Goal: Task Accomplishment & Management: Manage account settings

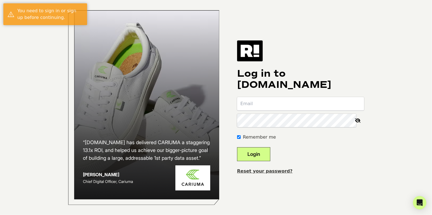
click at [275, 109] on input "email" at bounding box center [300, 103] width 127 height 13
type input "klipson@birchgold.com"
click at [264, 156] on button "Login" at bounding box center [253, 154] width 33 height 14
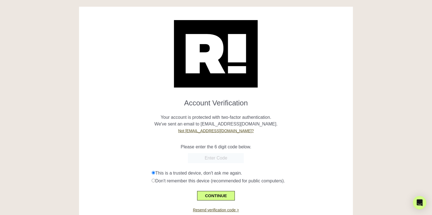
paste input "209545"
type input "209545"
click at [209, 193] on button "CONTINUE" at bounding box center [215, 195] width 37 height 9
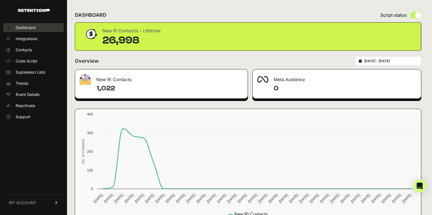
click at [32, 27] on span "Dashboard" at bounding box center [26, 28] width 20 height 6
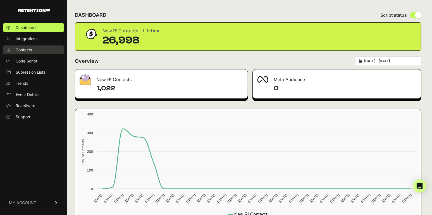
click at [27, 53] on link "Contacts" at bounding box center [33, 50] width 60 height 9
click at [25, 93] on span "Event Details" at bounding box center [28, 95] width 24 height 6
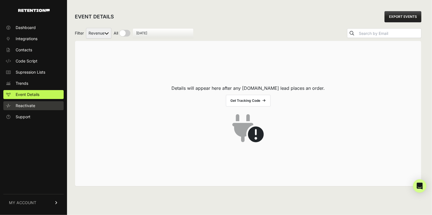
click at [27, 105] on span "Reactivate" at bounding box center [26, 106] width 20 height 6
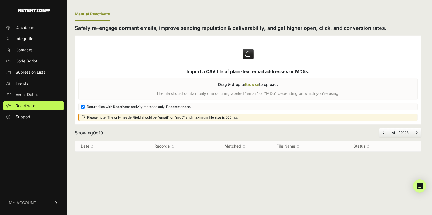
click at [20, 203] on span "MY ACCOUNT" at bounding box center [22, 203] width 27 height 6
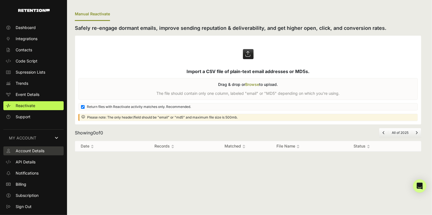
click at [35, 151] on span "Account Details" at bounding box center [30, 151] width 29 height 6
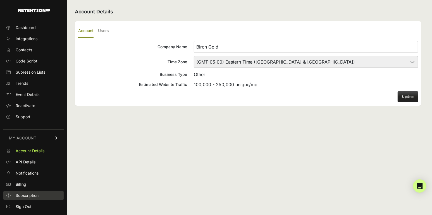
click at [30, 194] on span "Subscription" at bounding box center [27, 196] width 23 height 6
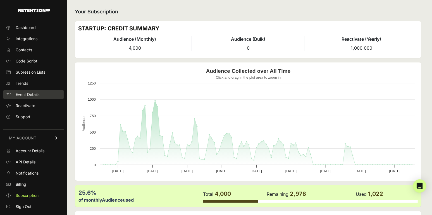
click at [25, 93] on span "Event Details" at bounding box center [28, 95] width 24 height 6
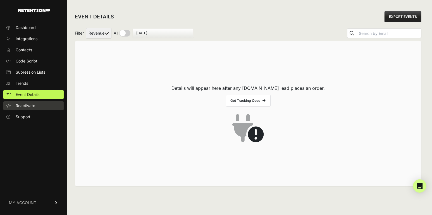
click at [28, 104] on span "Reactivate" at bounding box center [26, 106] width 20 height 6
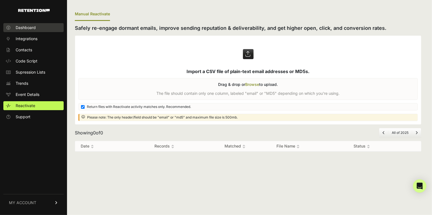
click at [35, 27] on span "Dashboard" at bounding box center [26, 28] width 20 height 6
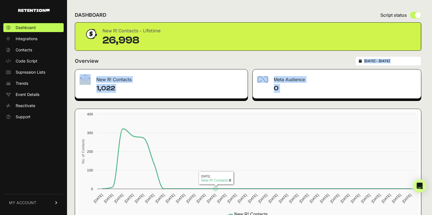
scroll to position [18, 0]
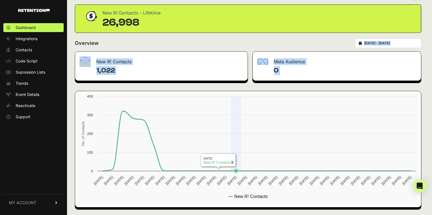
drag, startPoint x: 266, startPoint y: 58, endPoint x: 259, endPoint y: 104, distance: 46.4
click at [258, 104] on div "DASHBOARD Script status New R! Contacts - Lifetime 26,998 Overview 2025-07-20 -…" at bounding box center [248, 99] width 362 height 234
click at [29, 208] on link "MY ACCOUNT" at bounding box center [33, 202] width 60 height 17
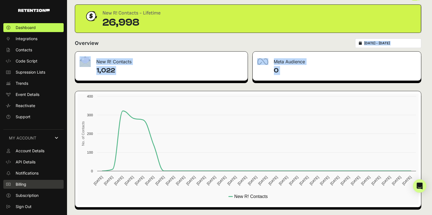
click at [31, 185] on link "Billing" at bounding box center [33, 184] width 60 height 9
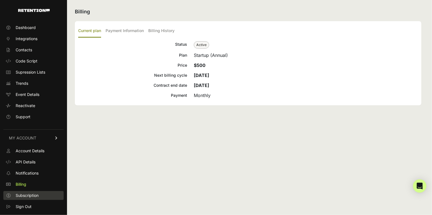
click at [30, 195] on span "Subscription" at bounding box center [27, 196] width 23 height 6
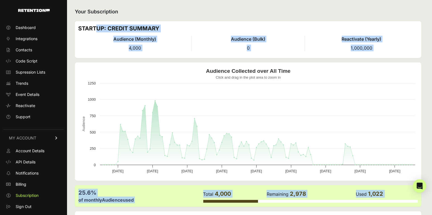
scroll to position [45, 0]
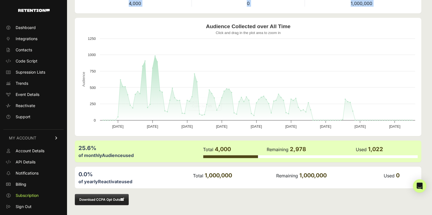
drag, startPoint x: 254, startPoint y: 18, endPoint x: 256, endPoint y: 124, distance: 105.9
click at [256, 124] on div "Your Subscription STARTUP: CREDIT SUMMARY Audience (Monthly) 4,000 Audience (Bu…" at bounding box center [248, 85] width 362 height 260
drag, startPoint x: 256, startPoint y: 124, endPoint x: 181, endPoint y: 185, distance: 96.8
click at [181, 185] on div "of yearly Reactivate used" at bounding box center [135, 181] width 114 height 7
click at [28, 172] on span "Notifications" at bounding box center [27, 174] width 23 height 6
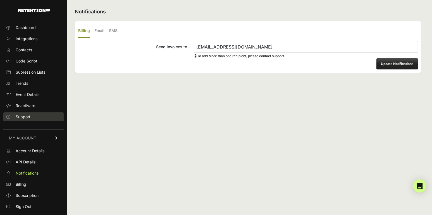
click at [31, 118] on link "Support" at bounding box center [33, 117] width 60 height 9
click at [47, 24] on link "Dashboard" at bounding box center [33, 27] width 60 height 9
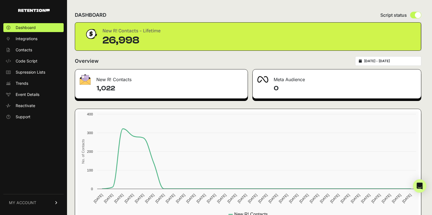
click at [124, 81] on div "New R! Contacts" at bounding box center [161, 78] width 173 height 17
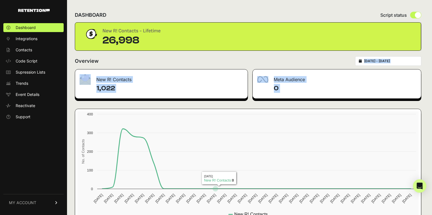
scroll to position [18, 0]
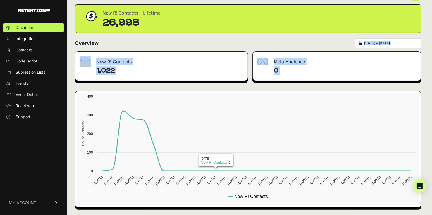
drag, startPoint x: 256, startPoint y: 59, endPoint x: 285, endPoint y: 73, distance: 32.5
click at [285, 73] on div "DASHBOARD Script status New R! Contacts - Lifetime 26,998 Overview [DATE] - [DA…" at bounding box center [248, 99] width 362 height 234
click at [27, 39] on span "Integrations" at bounding box center [27, 39] width 22 height 6
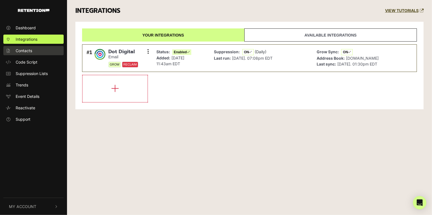
click at [31, 53] on span "Contacts" at bounding box center [24, 51] width 16 height 6
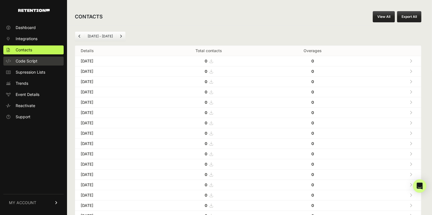
click at [27, 65] on link "Code Script" at bounding box center [33, 61] width 60 height 9
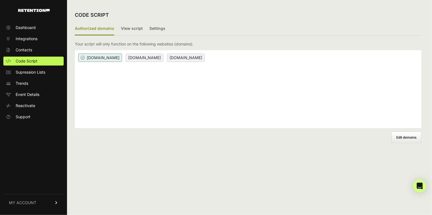
click at [164, 28] on ul "Authorized domains View script Settings" at bounding box center [248, 28] width 347 height 13
click at [157, 28] on label "Settings" at bounding box center [157, 28] width 16 height 13
click at [0, 0] on input "Settings" at bounding box center [0, 0] width 0 height 0
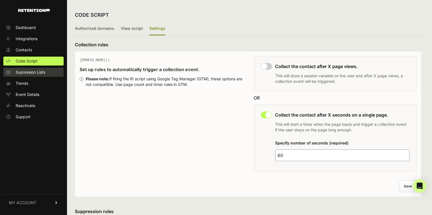
click at [39, 73] on span "Supression Lists" at bounding box center [31, 73] width 30 height 6
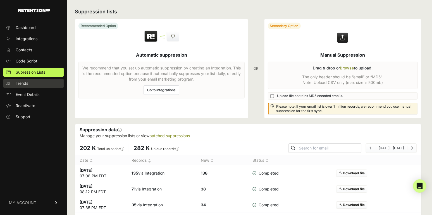
click at [35, 85] on link "Trends" at bounding box center [33, 83] width 60 height 9
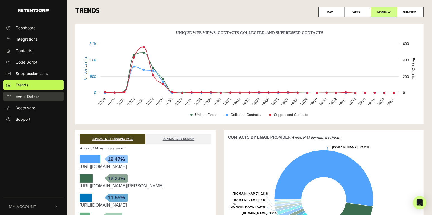
click at [33, 95] on span "Event Details" at bounding box center [28, 97] width 24 height 6
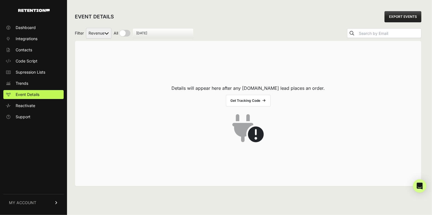
click at [28, 204] on span "MY ACCOUNT" at bounding box center [22, 203] width 27 height 6
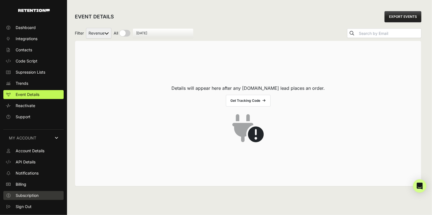
click at [31, 197] on span "Subscription" at bounding box center [27, 196] width 23 height 6
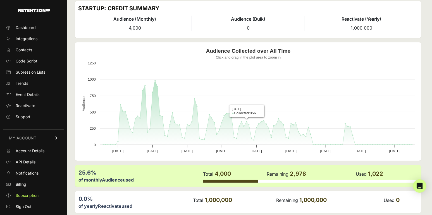
scroll to position [45, 0]
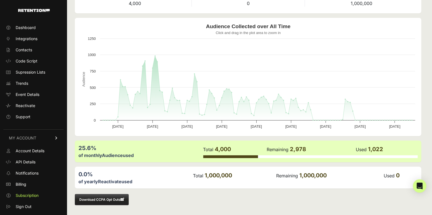
drag, startPoint x: 287, startPoint y: 26, endPoint x: 253, endPoint y: 160, distance: 137.7
click at [253, 160] on div "Your Subscription STARTUP: CREDIT SUMMARY Audience (Monthly) 4,000 Audience (Bu…" at bounding box center [248, 85] width 362 height 260
click at [192, 197] on div "Download CCPA Opt Outs" at bounding box center [248, 199] width 347 height 11
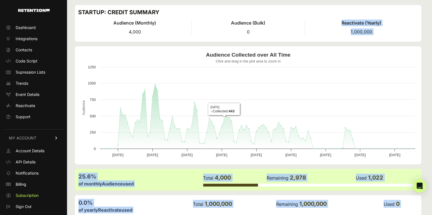
scroll to position [0, 0]
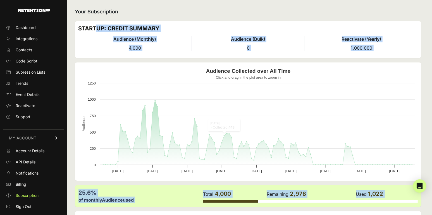
drag, startPoint x: 213, startPoint y: 197, endPoint x: 269, endPoint y: 20, distance: 186.0
click at [269, 20] on div "Your Subscription STARTUP: CREDIT SUMMARY Audience (Monthly) 4,000 Audience (Bu…" at bounding box center [248, 130] width 362 height 260
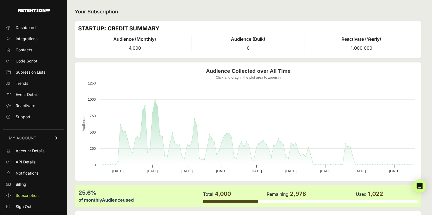
click at [28, 178] on ul "Account Details API Details Notifications Billing Subscription Sign Out" at bounding box center [33, 179] width 60 height 65
click at [28, 177] on link "Notifications" at bounding box center [33, 173] width 60 height 9
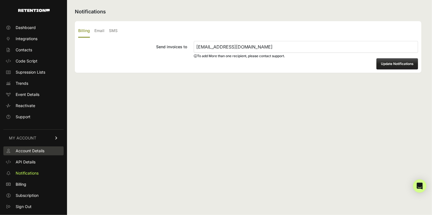
click at [34, 154] on link "Account Details" at bounding box center [33, 151] width 60 height 9
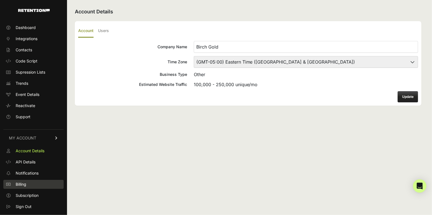
click at [22, 183] on span "Billing" at bounding box center [21, 185] width 11 height 6
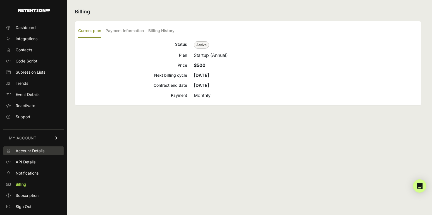
click at [32, 152] on span "Account Details" at bounding box center [30, 151] width 29 height 6
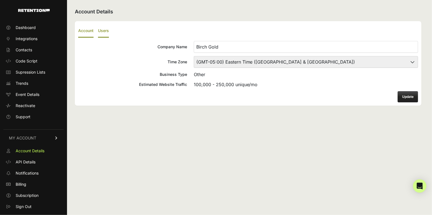
click at [98, 31] on label "Users" at bounding box center [103, 31] width 11 height 13
click at [0, 0] on input "Users" at bounding box center [0, 0] width 0 height 0
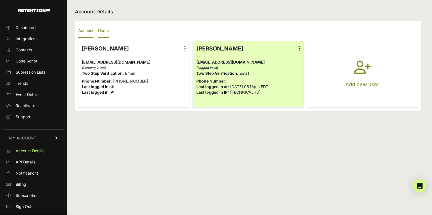
click at [88, 31] on label "Account" at bounding box center [85, 31] width 15 height 13
click at [0, 0] on input "Account" at bounding box center [0, 0] width 0 height 0
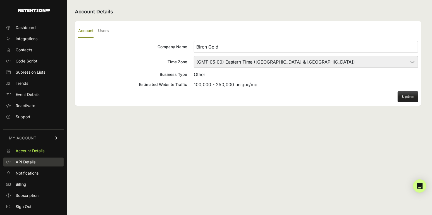
click at [26, 162] on span "API Details" at bounding box center [26, 163] width 20 height 6
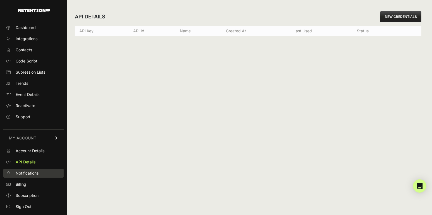
click at [29, 174] on span "Notifications" at bounding box center [27, 174] width 23 height 6
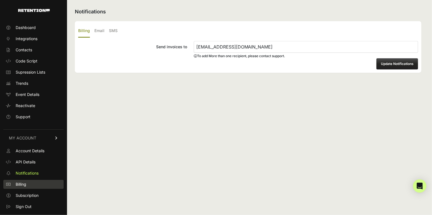
click at [26, 184] on span "Billing" at bounding box center [21, 185] width 11 height 6
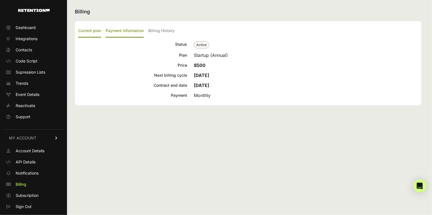
click at [120, 31] on label "Payment Information" at bounding box center [125, 31] width 38 height 13
click at [0, 0] on input "Payment Information" at bounding box center [0, 0] width 0 height 0
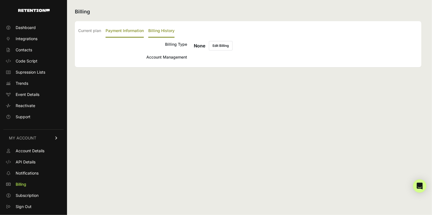
click at [155, 31] on label "Billing History" at bounding box center [161, 31] width 26 height 13
click at [0, 0] on input "Billing History" at bounding box center [0, 0] width 0 height 0
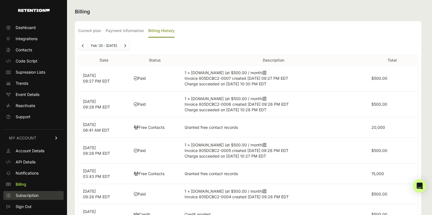
click at [29, 197] on span "Subscription" at bounding box center [27, 196] width 23 height 6
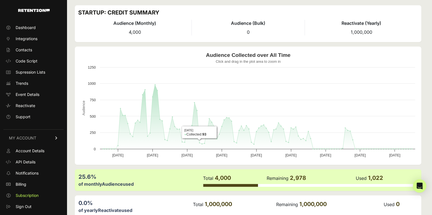
scroll to position [45, 0]
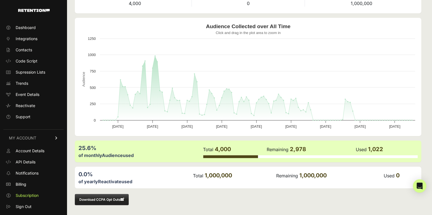
drag, startPoint x: 260, startPoint y: 15, endPoint x: 227, endPoint y: 124, distance: 113.8
click at [227, 124] on div "Your Subscription STARTUP: CREDIT SUMMARY Audience (Monthly) 4,000 Audience (Bu…" at bounding box center [248, 85] width 362 height 260
click at [180, 196] on div "Download CCPA Opt Outs" at bounding box center [248, 199] width 347 height 11
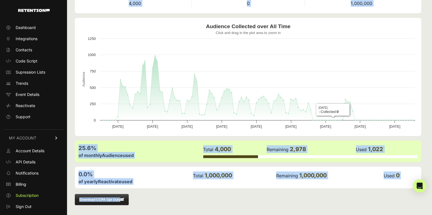
scroll to position [0, 0]
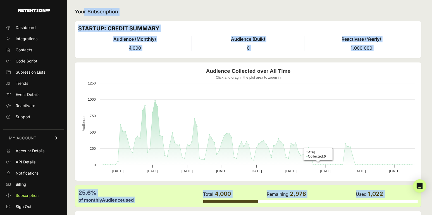
drag, startPoint x: 294, startPoint y: 203, endPoint x: 384, endPoint y: 5, distance: 216.8
click at [384, 5] on div "Your Subscription STARTUP: CREDIT SUMMARY Audience (Monthly) 4,000 Audience (Bu…" at bounding box center [248, 130] width 362 height 260
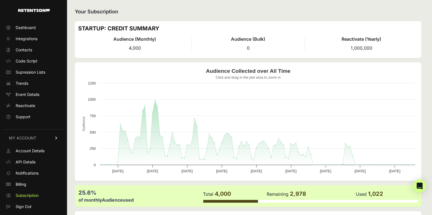
click at [172, 9] on h2 "Your Subscription" at bounding box center [248, 12] width 347 height 8
click at [39, 7] on link at bounding box center [25, 9] width 50 height 18
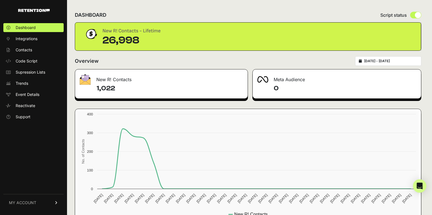
click at [54, 203] on icon at bounding box center [56, 202] width 4 height 3
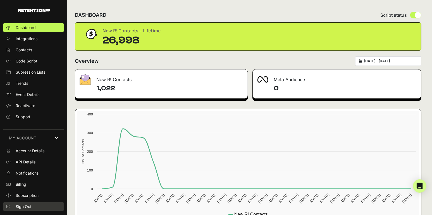
click at [38, 207] on link "Sign Out" at bounding box center [33, 207] width 60 height 9
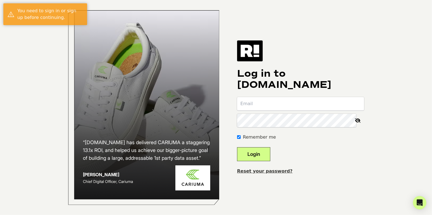
click at [281, 109] on input "email" at bounding box center [300, 103] width 127 height 13
type input "klipson@birchgold.com"
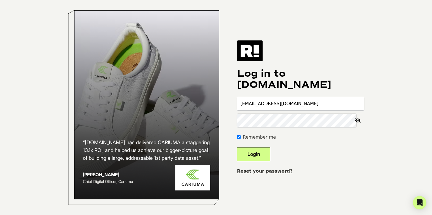
click at [270, 160] on button "Login" at bounding box center [253, 154] width 33 height 14
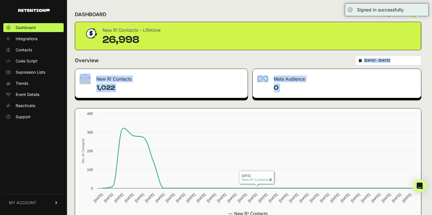
scroll to position [8, 0]
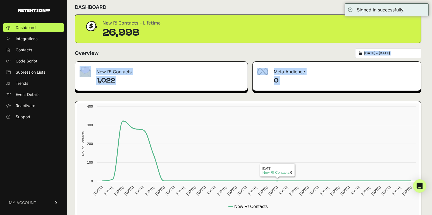
drag, startPoint x: 318, startPoint y: 58, endPoint x: 323, endPoint y: 45, distance: 13.8
click at [323, 45] on div "DASHBOARD Script status New R! Contacts - Lifetime 26,998 Overview 2025-07-20 -…" at bounding box center [248, 109] width 362 height 234
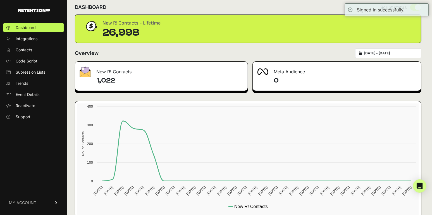
click at [205, 46] on div "DASHBOARD Script status New R! Contacts - Lifetime 26,998 Overview 2025-07-20 -…" at bounding box center [248, 109] width 362 height 234
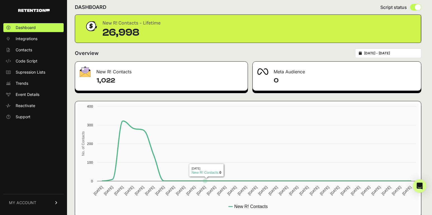
scroll to position [18, 0]
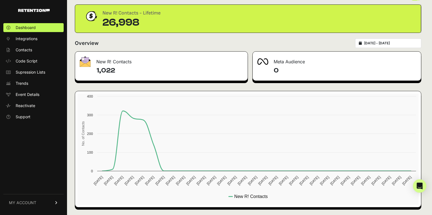
drag, startPoint x: 176, startPoint y: 53, endPoint x: 363, endPoint y: 43, distance: 186.9
click at [363, 43] on div "Overview 2025-07-20 - 2025-08-19" at bounding box center [248, 43] width 347 height 9
click at [423, 76] on div "DASHBOARD Script status New R! Contacts - Lifetime 26,998 Overview 2025-07-20 -…" at bounding box center [248, 99] width 362 height 234
drag, startPoint x: 423, startPoint y: 89, endPoint x: 357, endPoint y: 236, distance: 161.4
click at [357, 197] on html "Dashboard Integrations Contacts Code Script Supression Lists Trends Event Detai…" at bounding box center [216, 89] width 432 height 215
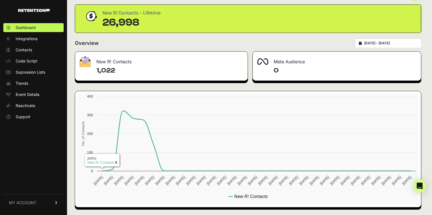
click at [58, 201] on icon at bounding box center [56, 202] width 4 height 3
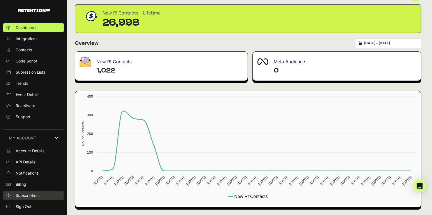
click at [30, 196] on span "Subscription" at bounding box center [27, 196] width 23 height 6
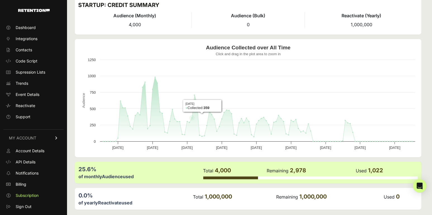
scroll to position [45, 0]
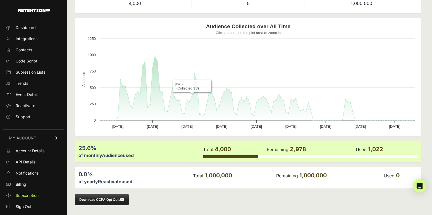
drag, startPoint x: 253, startPoint y: 17, endPoint x: 218, endPoint y: 134, distance: 121.4
click at [218, 134] on div "Your Subscription STARTUP: CREDIT SUMMARY Audience (Monthly) 4,000 Audience (Bu…" at bounding box center [248, 85] width 362 height 260
click at [26, 184] on span "Billing" at bounding box center [21, 185] width 11 height 6
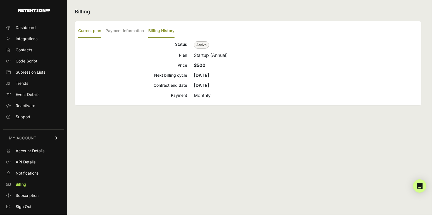
click at [160, 33] on label "Billing History" at bounding box center [161, 31] width 26 height 13
click at [0, 0] on input "Billing History" at bounding box center [0, 0] width 0 height 0
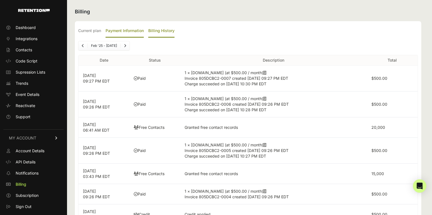
click at [134, 33] on label "Payment Information" at bounding box center [125, 31] width 38 height 13
click at [0, 0] on input "Payment Information" at bounding box center [0, 0] width 0 height 0
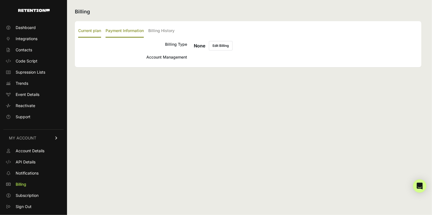
click at [100, 30] on label "Current plan" at bounding box center [89, 31] width 23 height 13
click at [0, 0] on input "Current plan" at bounding box center [0, 0] width 0 height 0
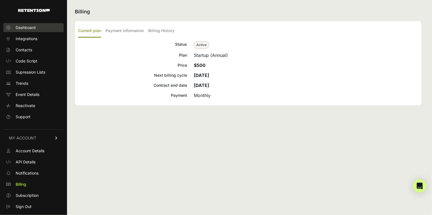
click at [35, 30] on span "Dashboard" at bounding box center [26, 28] width 20 height 6
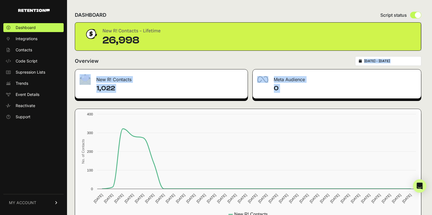
scroll to position [18, 0]
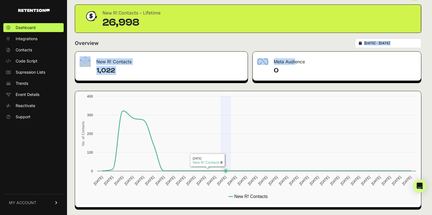
drag, startPoint x: 239, startPoint y: 54, endPoint x: 296, endPoint y: 52, distance: 57.3
click at [296, 52] on div "DASHBOARD Script status New R! Contacts - Lifetime 26,998 Overview 2025-07-20 -…" at bounding box center [248, 99] width 362 height 234
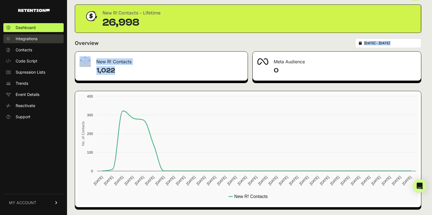
click at [28, 39] on span "Integrations" at bounding box center [27, 39] width 22 height 6
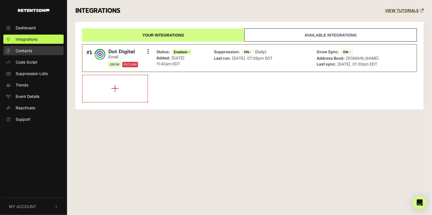
click at [29, 54] on link "Contacts" at bounding box center [33, 50] width 60 height 9
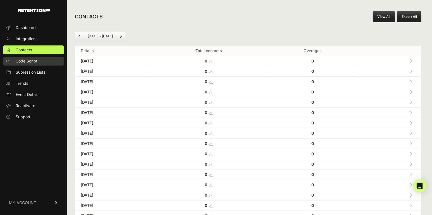
click at [27, 61] on span "Code Script" at bounding box center [27, 61] width 22 height 6
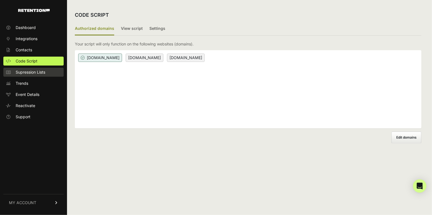
click at [25, 71] on span "Supression Lists" at bounding box center [31, 73] width 30 height 6
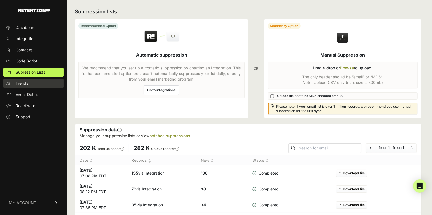
click at [29, 86] on link "Trends" at bounding box center [33, 83] width 60 height 9
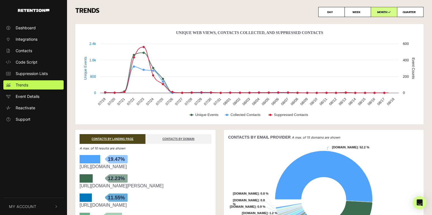
click at [30, 102] on ul "Dashboard Integrations Contacts Code Script Suppression Lists Trends Event Deta…" at bounding box center [33, 73] width 67 height 101
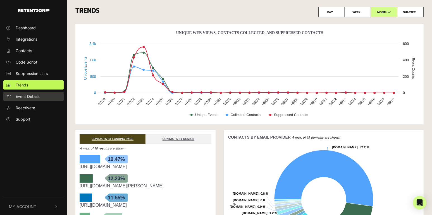
click at [30, 97] on span "Event Details" at bounding box center [28, 97] width 24 height 6
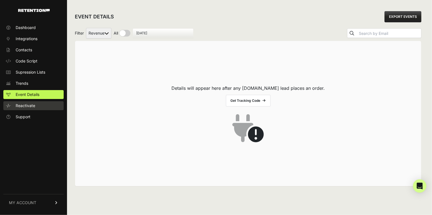
click at [21, 104] on span "Reactivate" at bounding box center [26, 106] width 20 height 6
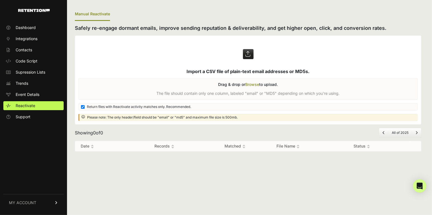
click at [124, 120] on label at bounding box center [248, 80] width 346 height 89
click at [0, 0] on input "file" at bounding box center [0, 0] width 0 height 0
click at [364, 160] on div "Manual Reactivate Safely re-engage dormant emails, improve sending reputation &…" at bounding box center [248, 107] width 362 height 215
drag, startPoint x: 356, startPoint y: 180, endPoint x: 319, endPoint y: 137, distance: 57.0
click at [319, 138] on div "Manual Reactivate Safely re-engage dormant emails, improve sending reputation &…" at bounding box center [248, 107] width 362 height 215
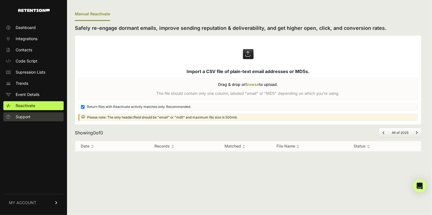
click at [30, 120] on link "Support" at bounding box center [33, 117] width 60 height 9
click at [38, 118] on link "Support" at bounding box center [33, 117] width 60 height 9
click at [29, 201] on span "MY ACCOUNT" at bounding box center [22, 203] width 27 height 6
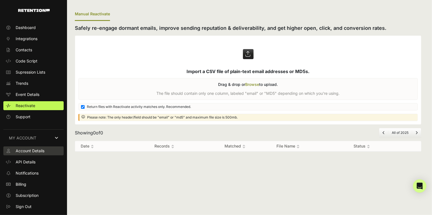
click at [39, 152] on span "Account Details" at bounding box center [30, 151] width 29 height 6
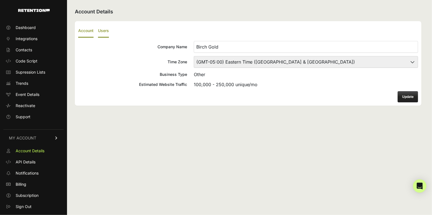
click at [106, 33] on label "Users" at bounding box center [103, 31] width 11 height 13
click at [0, 0] on input "Users" at bounding box center [0, 0] width 0 height 0
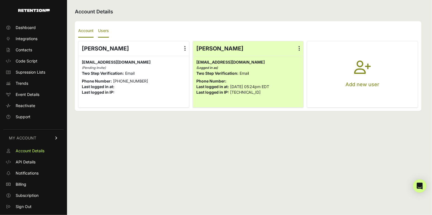
click at [93, 32] on label "Account" at bounding box center [85, 31] width 15 height 13
click at [0, 0] on input "Account" at bounding box center [0, 0] width 0 height 0
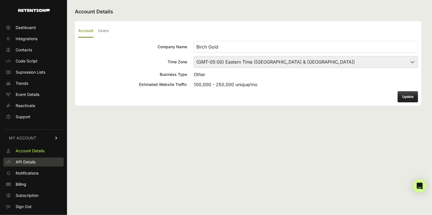
click at [28, 162] on span "API Details" at bounding box center [26, 163] width 20 height 6
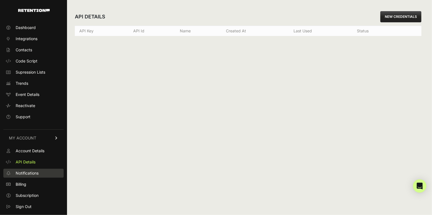
click span "Notifications"
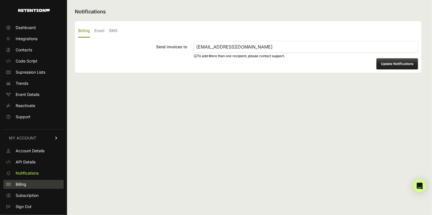
click at [28, 182] on link "Billing" at bounding box center [33, 184] width 60 height 9
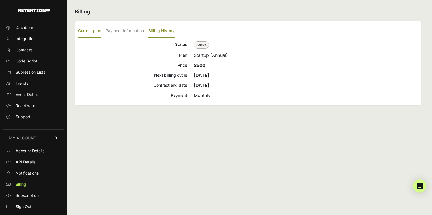
click at [160, 29] on label "Billing History" at bounding box center [161, 31] width 26 height 13
click at [0, 0] on input "Billing History" at bounding box center [0, 0] width 0 height 0
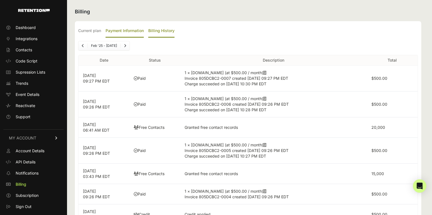
click at [130, 31] on label "Payment Information" at bounding box center [125, 31] width 38 height 13
click at [0, 0] on input "Payment Information" at bounding box center [0, 0] width 0 height 0
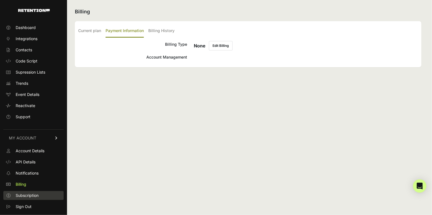
click at [30, 196] on span "Subscription" at bounding box center [27, 196] width 23 height 6
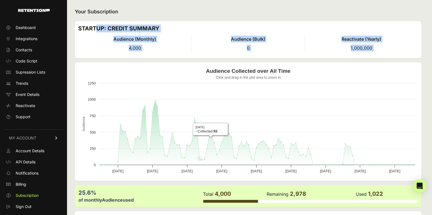
scroll to position [45, 0]
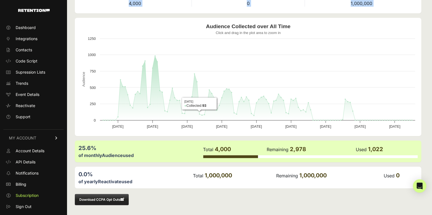
drag, startPoint x: 235, startPoint y: 19, endPoint x: 244, endPoint y: 118, distance: 99.8
click at [244, 118] on div "Your Subscription STARTUP: CREDIT SUMMARY Audience (Monthly) 4,000 Audience (Bu…" at bounding box center [248, 85] width 362 height 260
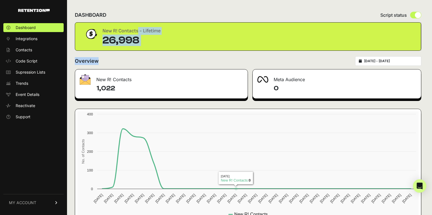
drag, startPoint x: 260, startPoint y: 66, endPoint x: 280, endPoint y: 63, distance: 20.1
click at [280, 62] on form "Overview [DATE] - [DATE]" at bounding box center [248, 62] width 347 height 13
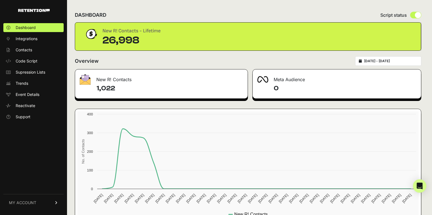
click at [44, 9] on img at bounding box center [34, 10] width 32 height 3
